Goal: Information Seeking & Learning: Learn about a topic

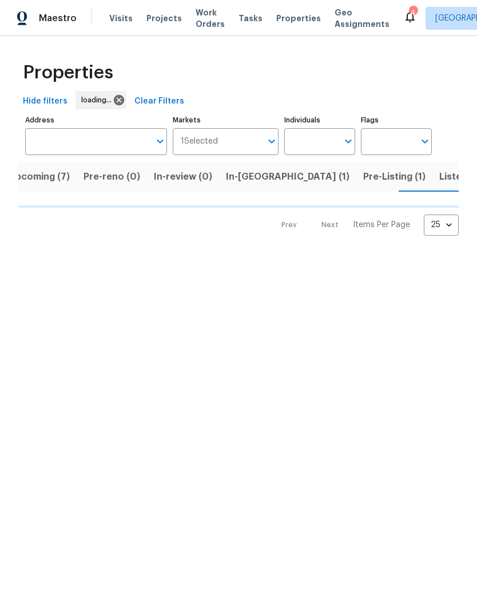
click at [43, 175] on span "Upcoming (7)" at bounding box center [39, 177] width 61 height 16
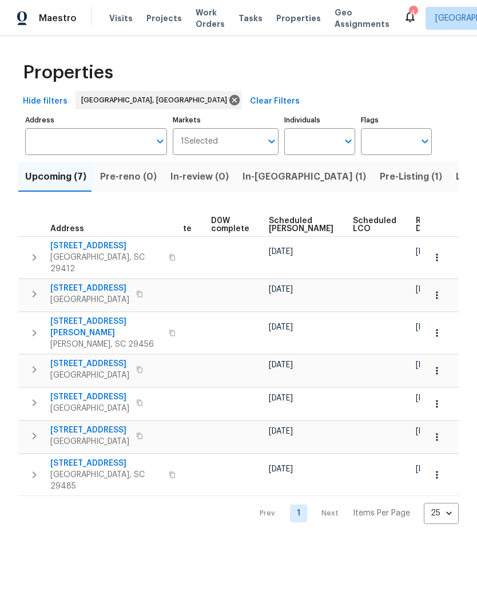
scroll to position [0, 299]
click at [416, 219] on span "Ready Date" at bounding box center [428, 225] width 25 height 16
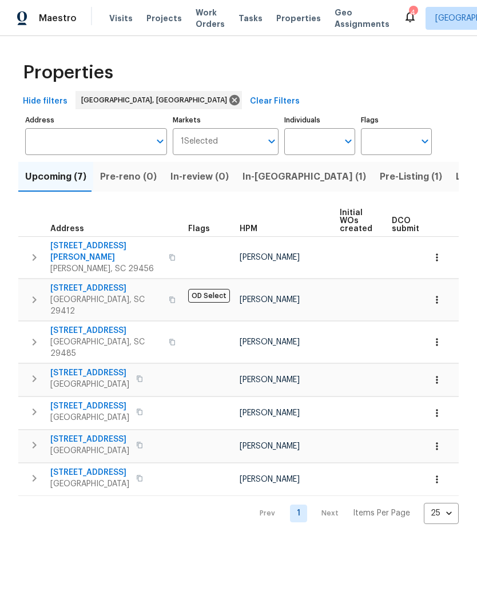
click at [80, 400] on span "[STREET_ADDRESS]" at bounding box center [89, 405] width 79 height 11
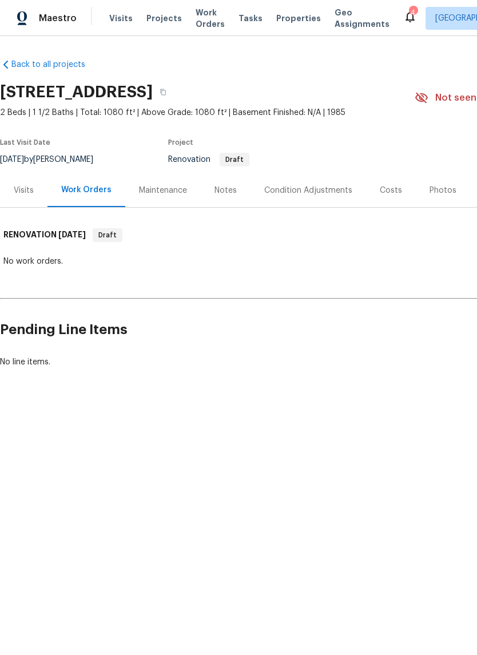
click at [324, 197] on div "Condition Adjustments" at bounding box center [309, 190] width 116 height 34
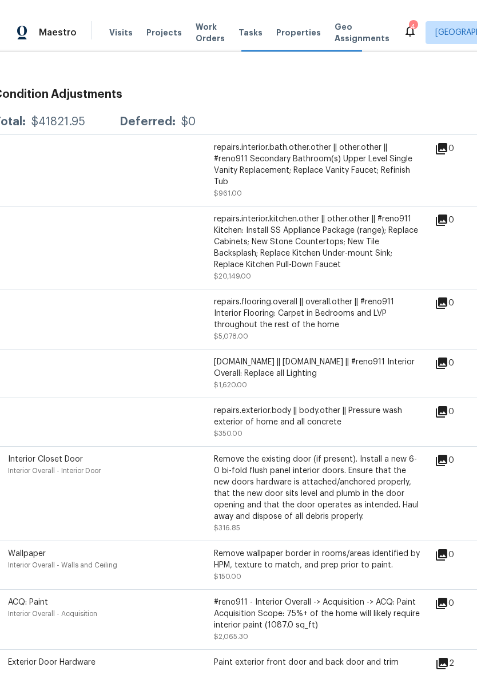
scroll to position [136, 2]
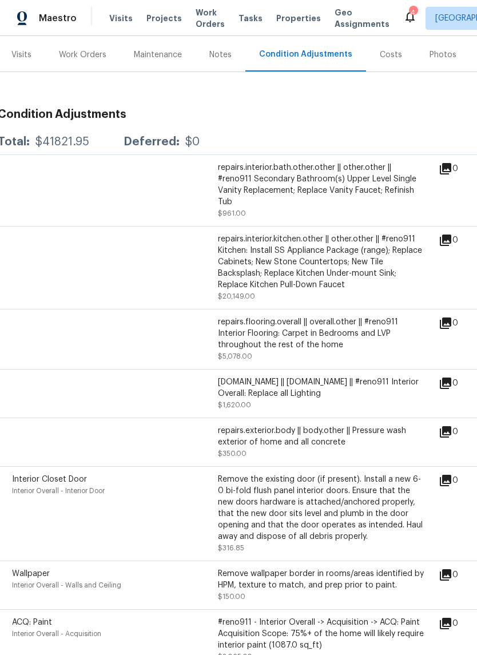
click at [460, 236] on div "0" at bounding box center [467, 240] width 56 height 14
click at [460, 237] on div "0" at bounding box center [467, 240] width 56 height 14
click at [452, 242] on icon at bounding box center [446, 240] width 14 height 14
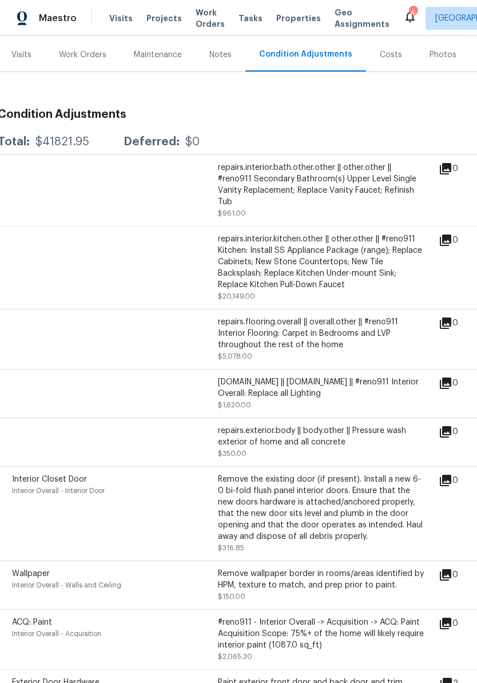
click at [452, 242] on icon at bounding box center [446, 240] width 14 height 14
click at [452, 244] on icon at bounding box center [446, 240] width 14 height 14
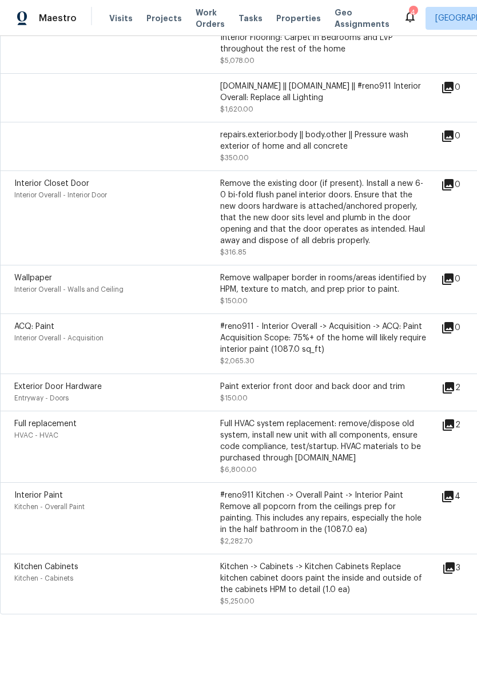
scroll to position [438, 0]
click at [450, 384] on icon at bounding box center [448, 387] width 11 height 11
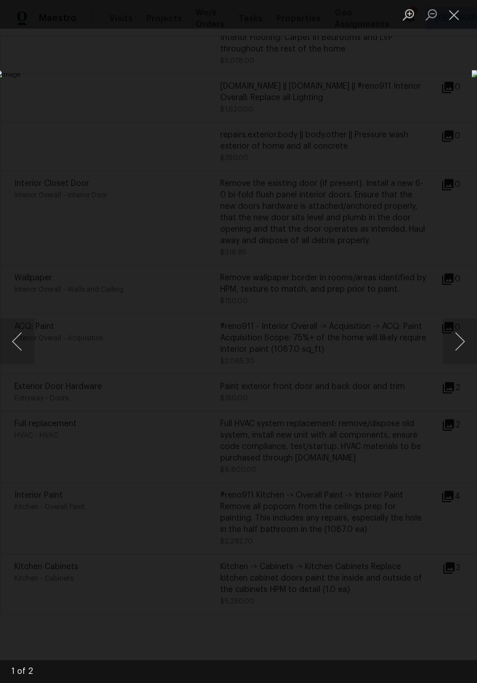
click at [463, 340] on button "Next image" at bounding box center [460, 342] width 34 height 46
click at [465, 336] on button "Next image" at bounding box center [460, 342] width 34 height 46
click at [463, 333] on button "Next image" at bounding box center [460, 342] width 34 height 46
click at [459, 21] on button "Close lightbox" at bounding box center [454, 15] width 23 height 20
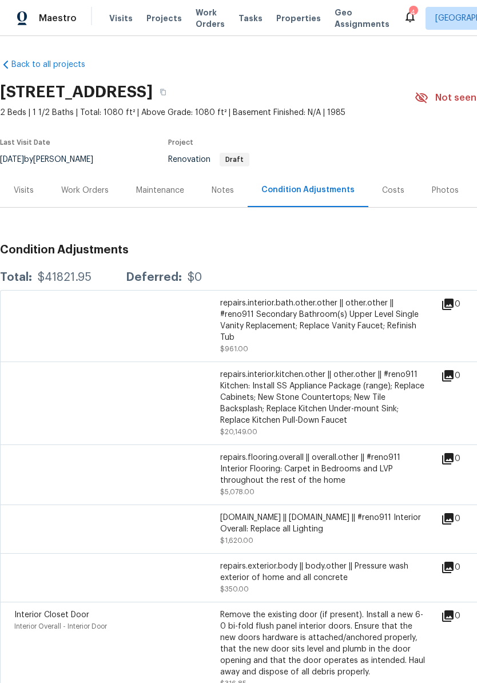
scroll to position [0, 0]
click at [289, 18] on span "Properties" at bounding box center [298, 18] width 45 height 11
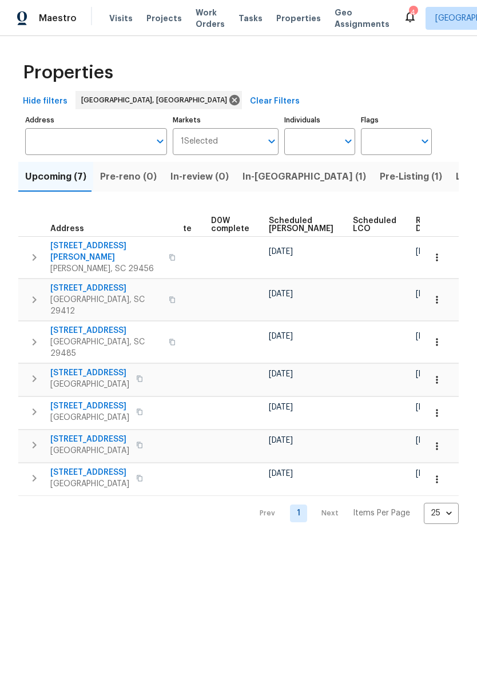
scroll to position [0, 299]
